Goal: Information Seeking & Learning: Learn about a topic

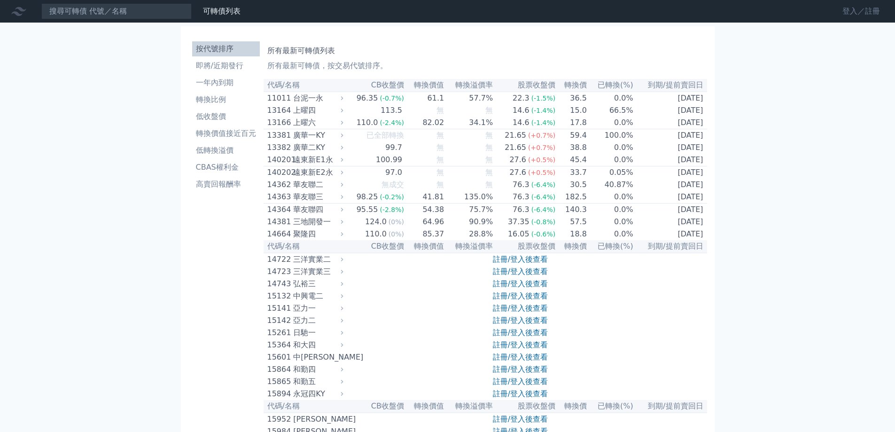
click at [859, 14] on link "登入／註冊" at bounding box center [860, 11] width 53 height 15
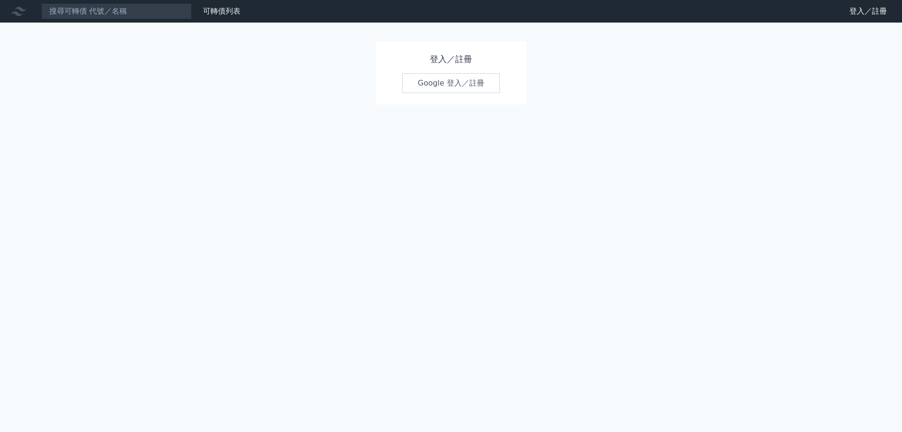
click at [437, 87] on link "Google 登入／註冊" at bounding box center [451, 83] width 98 height 20
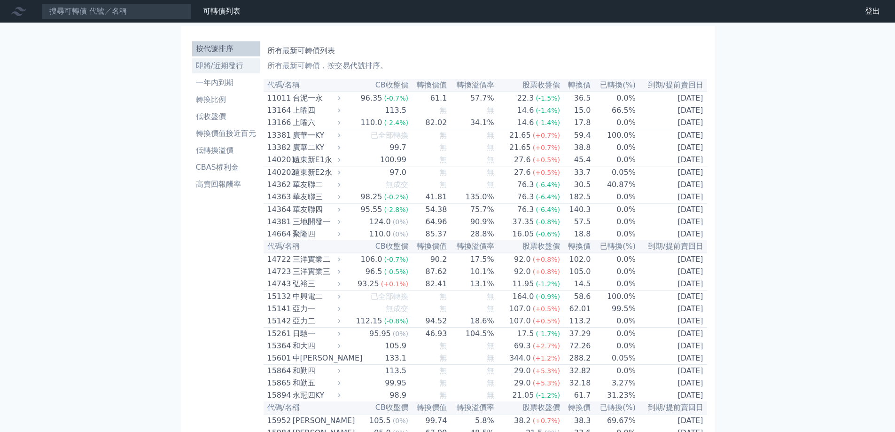
click at [236, 63] on li "即將/近期發行" at bounding box center [226, 65] width 68 height 11
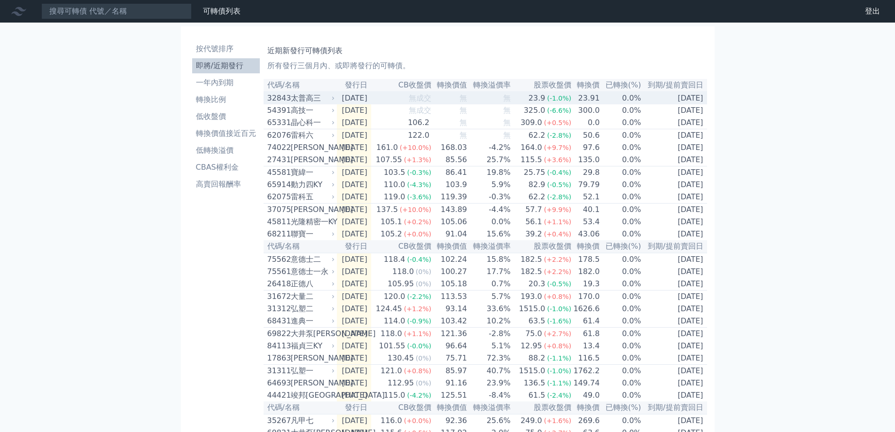
click at [307, 100] on div "太普高三" at bounding box center [312, 98] width 42 height 11
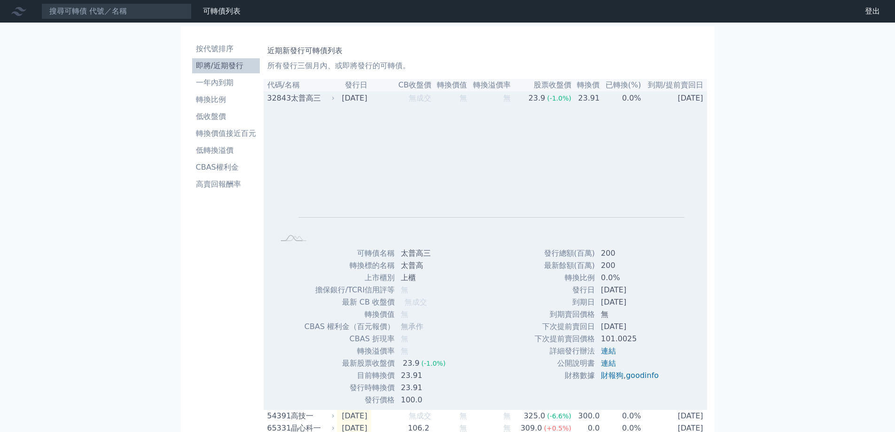
click at [307, 100] on div "太普高三" at bounding box center [312, 98] width 42 height 11
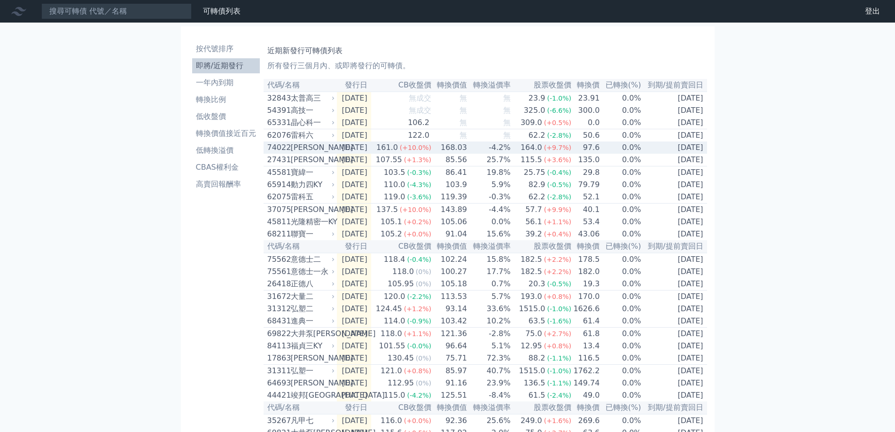
click at [302, 153] on div "[PERSON_NAME]" at bounding box center [312, 147] width 42 height 11
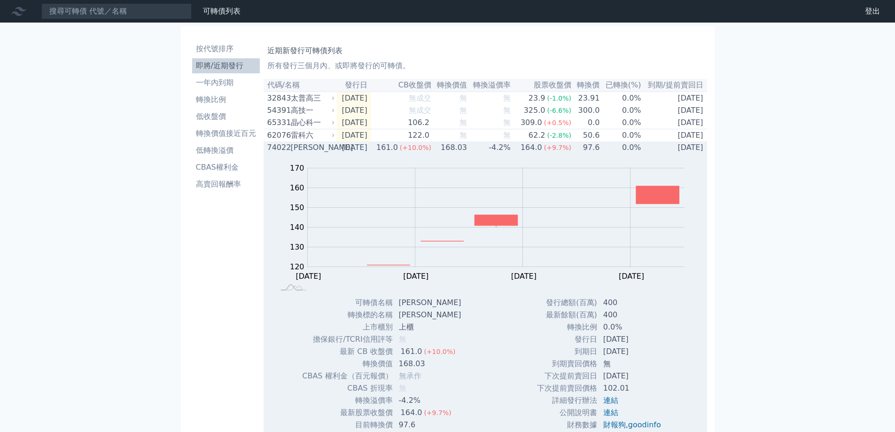
click at [302, 153] on div "[PERSON_NAME]" at bounding box center [312, 147] width 42 height 11
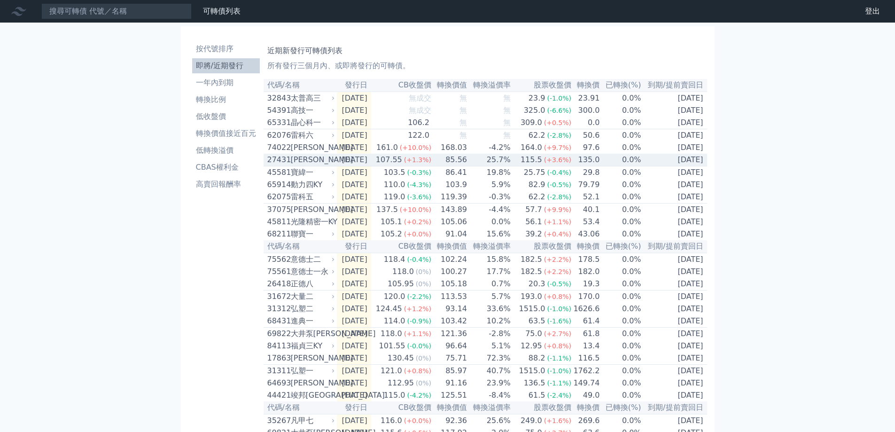
click at [299, 162] on div "[PERSON_NAME]" at bounding box center [312, 159] width 42 height 11
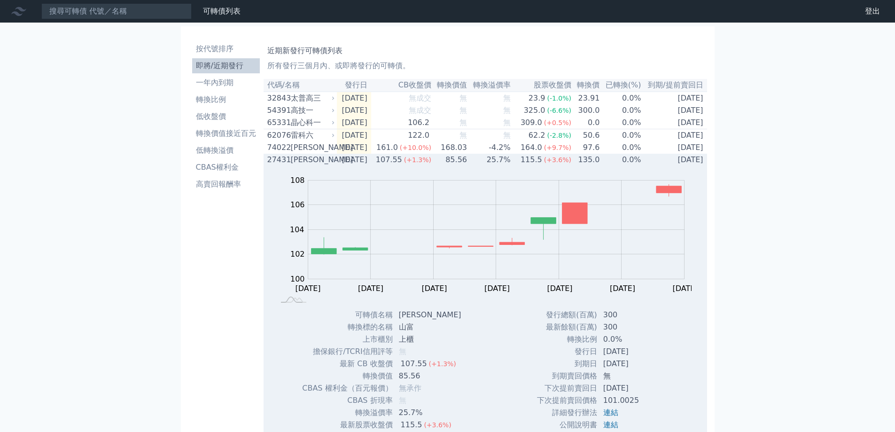
click at [298, 163] on div "[PERSON_NAME]" at bounding box center [312, 159] width 42 height 11
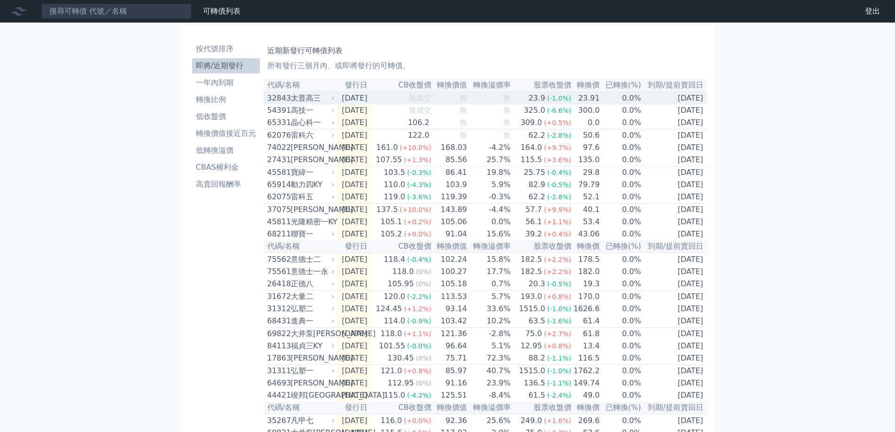
click at [291, 101] on div "太普高三" at bounding box center [312, 98] width 42 height 11
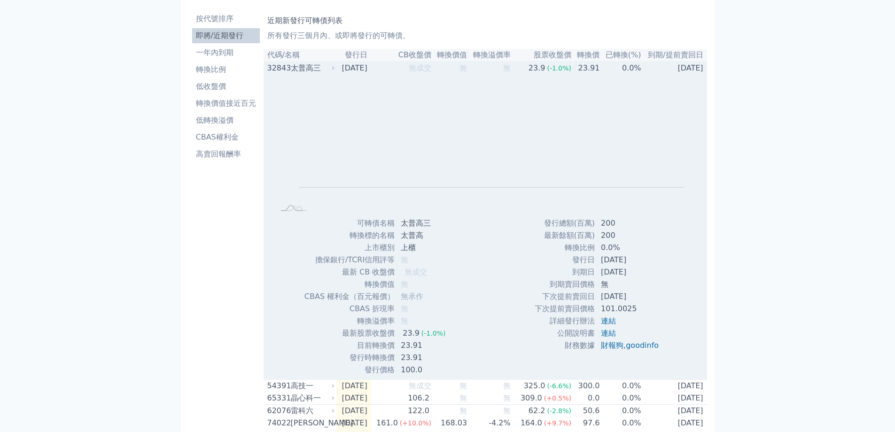
scroll to position [47, 0]
